Goal: Find specific page/section: Find specific page/section

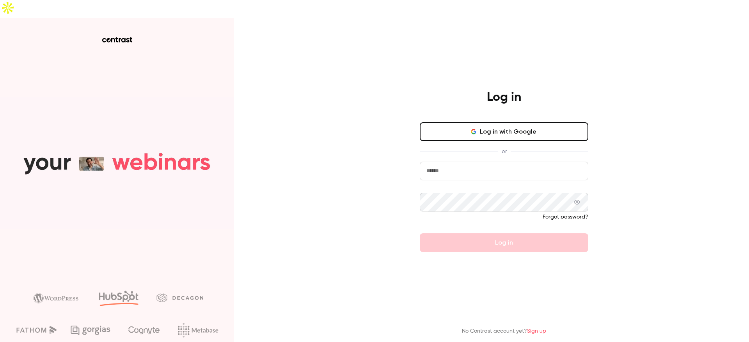
click at [462, 162] on input "email" at bounding box center [504, 171] width 168 height 19
type input "**********"
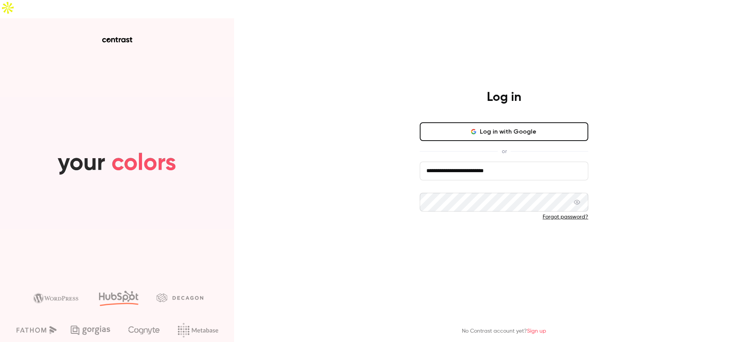
click at [482, 234] on button "Log in" at bounding box center [504, 243] width 168 height 19
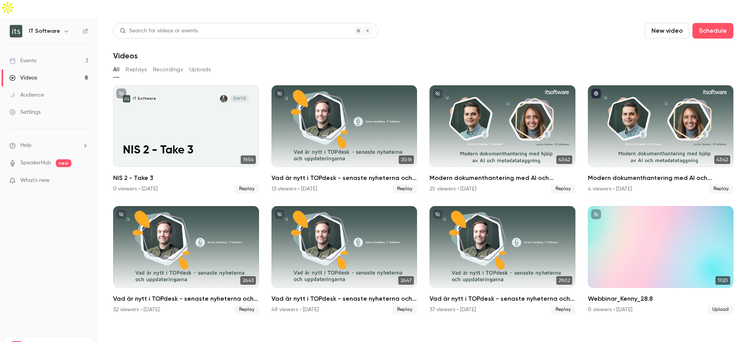
click at [30, 57] on div "Events" at bounding box center [22, 61] width 27 height 8
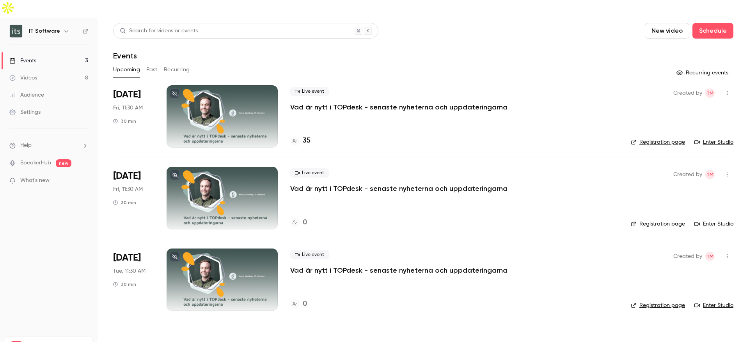
click at [242, 104] on div at bounding box center [222, 116] width 111 height 62
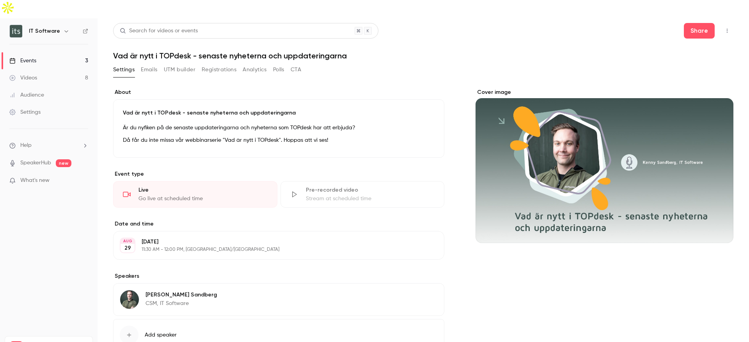
click at [299, 64] on button "CTA" at bounding box center [296, 70] width 11 height 12
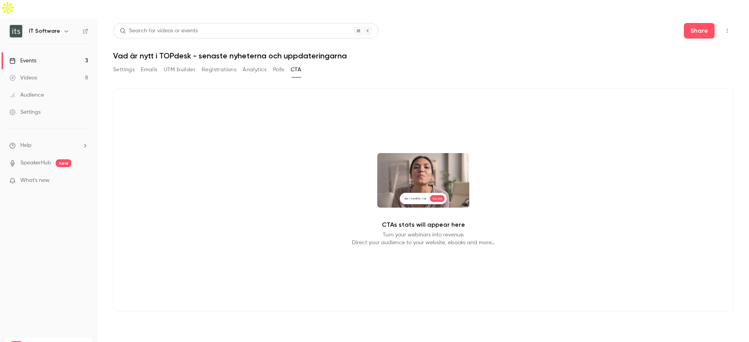
click at [148, 64] on button "Emails" at bounding box center [149, 70] width 16 height 12
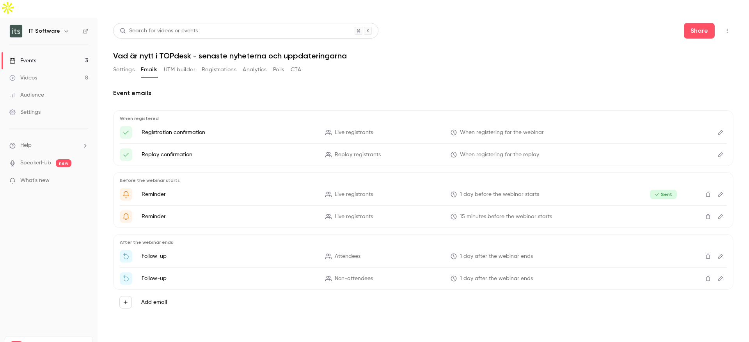
click at [119, 64] on button "Settings" at bounding box center [123, 70] width 21 height 12
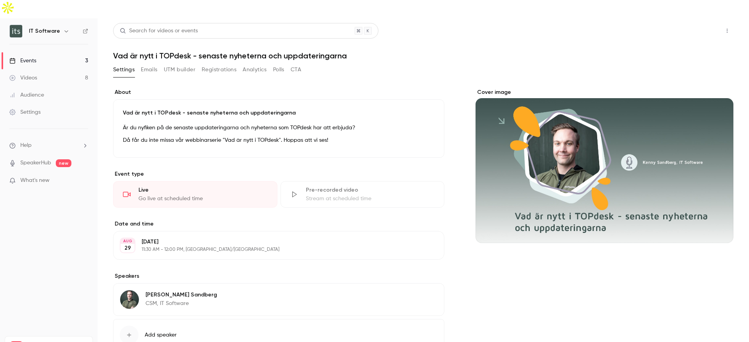
click at [697, 23] on button "Share" at bounding box center [699, 31] width 31 height 16
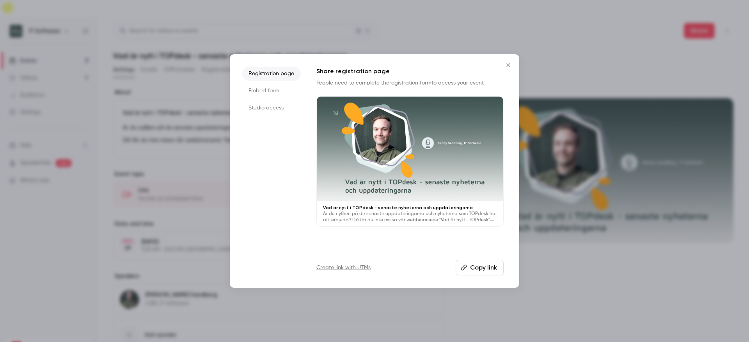
click at [266, 107] on li "Studio access" at bounding box center [271, 108] width 58 height 14
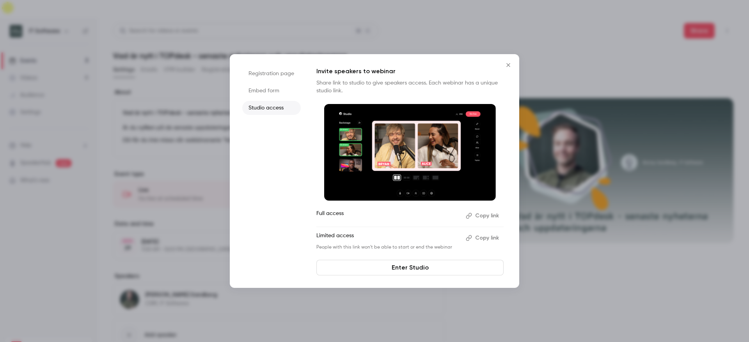
click at [509, 64] on icon "Close" at bounding box center [507, 65] width 9 height 6
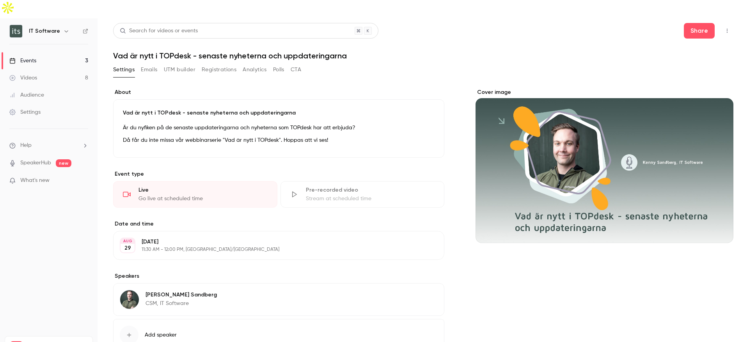
click at [37, 52] on link "Events 3" at bounding box center [48, 60] width 97 height 17
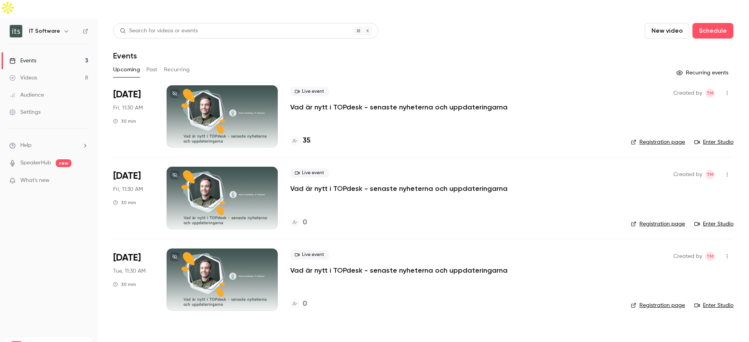
click at [29, 74] on div "Videos" at bounding box center [23, 78] width 28 height 8
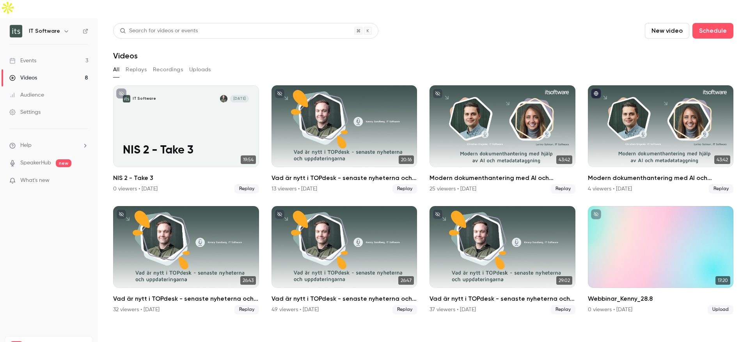
click at [29, 57] on div "Events" at bounding box center [22, 61] width 27 height 8
